Goal: Communication & Community: Answer question/provide support

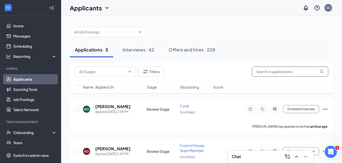
click at [273, 72] on input "text" at bounding box center [289, 72] width 76 height 10
click at [143, 48] on div "Interviews · 42" at bounding box center [138, 50] width 32 height 6
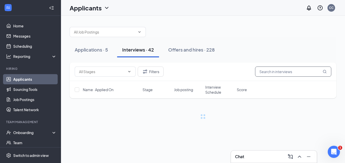
click at [273, 72] on input "text" at bounding box center [293, 72] width 76 height 10
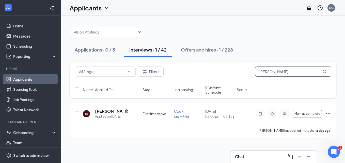
type input "[PERSON_NAME]"
click at [244, 160] on div "Chat" at bounding box center [274, 157] width 78 height 8
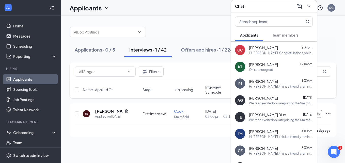
click at [284, 39] on button "Team members" at bounding box center [286, 35] width 36 height 13
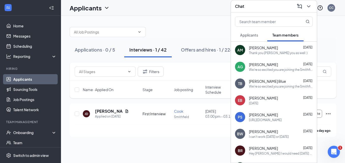
click at [255, 34] on span "Applicants" at bounding box center [249, 35] width 18 height 5
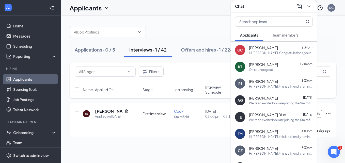
click at [262, 21] on input "text" at bounding box center [265, 22] width 60 height 10
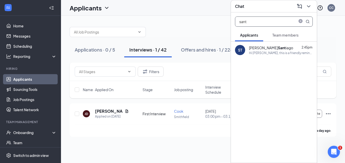
type input "sant"
click at [278, 49] on b "Sant" at bounding box center [282, 48] width 8 height 5
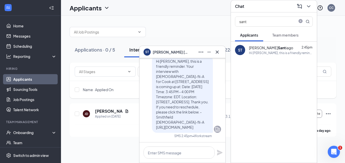
scroll to position [-25, 0]
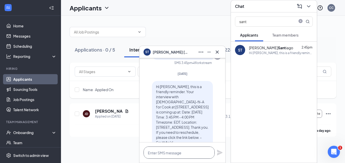
click at [171, 150] on textarea at bounding box center [179, 153] width 71 height 12
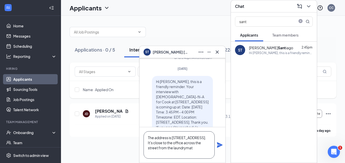
scroll to position [-41, 0]
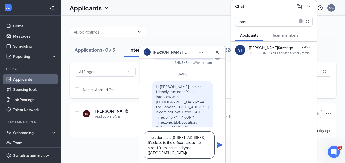
type textarea "The address is [STREET_ADDRESS]. It's close to the office across the street fro…"
click at [223, 144] on icon "Plane" at bounding box center [220, 145] width 6 height 6
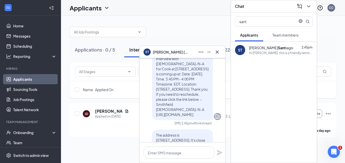
scroll to position [0, 0]
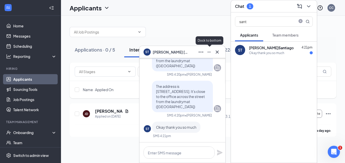
click at [212, 51] on icon "Minimize" at bounding box center [209, 52] width 6 height 6
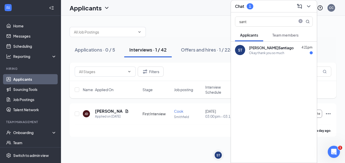
click at [209, 19] on div "Applications · 0 / 5 Interviews · 1 / 42 Offers and hires · 1 / 228 Filters [PE…" at bounding box center [203, 79] width 284 height 127
click at [308, 7] on icon "ChevronDown" at bounding box center [309, 6] width 6 height 6
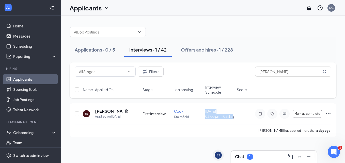
drag, startPoint x: 206, startPoint y: 111, endPoint x: 235, endPoint y: 122, distance: 31.3
click at [235, 122] on div "[PERSON_NAME] [PERSON_NAME] Applied on [DATE] First Interview [PERSON_NAME] [DA…" at bounding box center [203, 117] width 257 height 16
